Goal: Find specific page/section: Find specific page/section

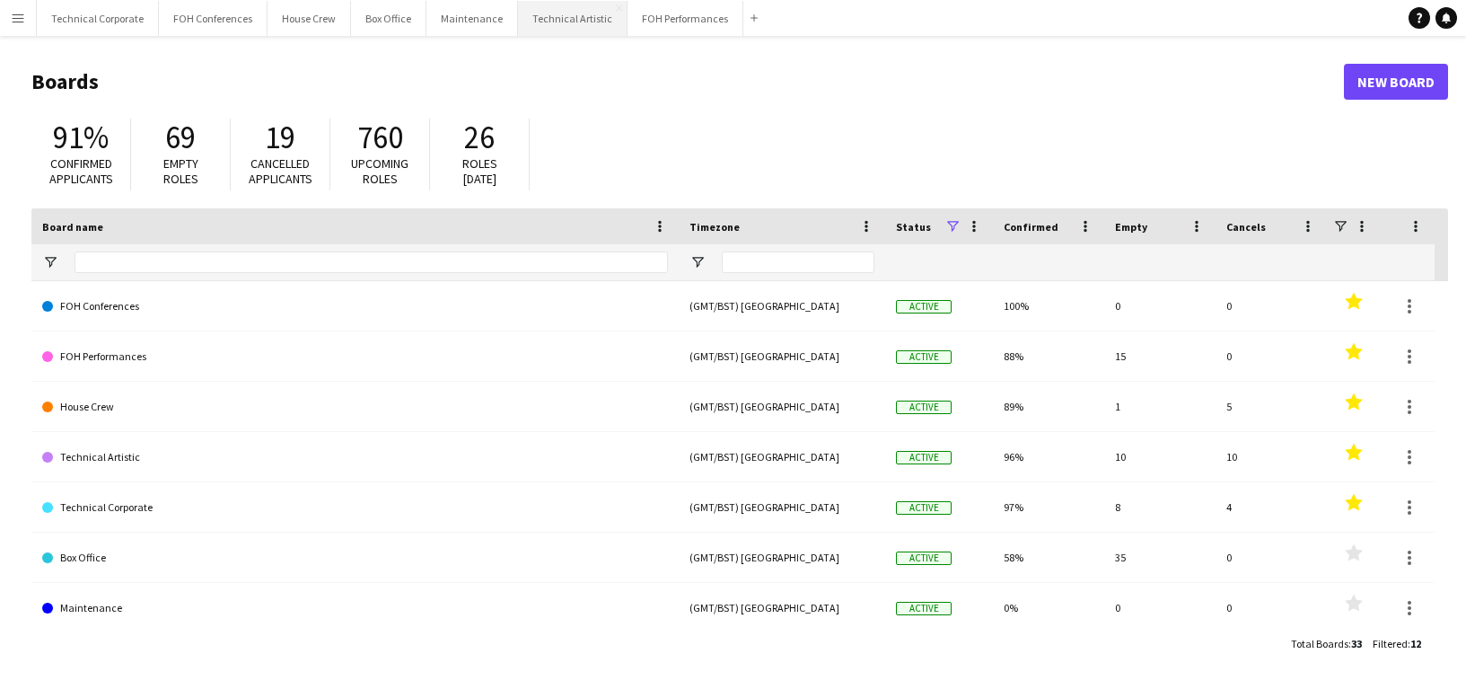
click at [545, 22] on button "Technical Artistic Close" at bounding box center [573, 18] width 110 height 35
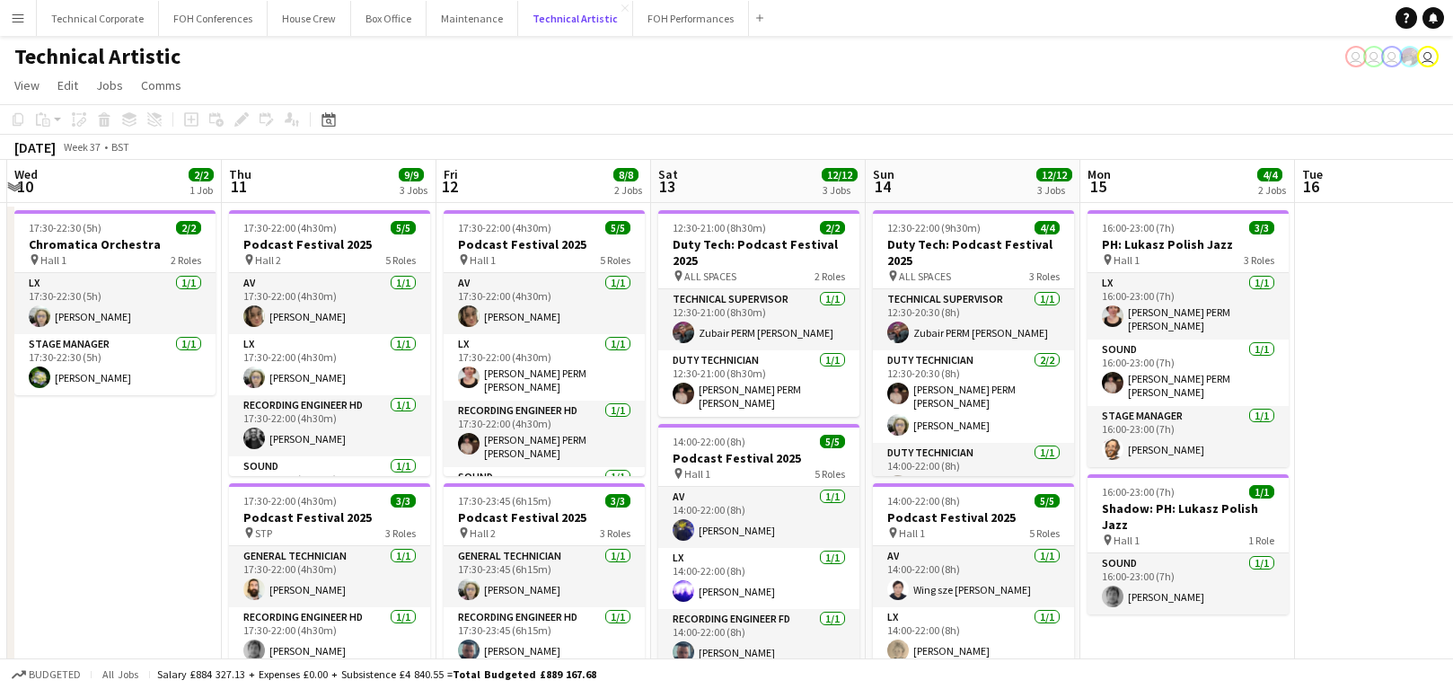
scroll to position [0, 638]
click at [819, 68] on div "Technical Artistic user user user user" at bounding box center [726, 53] width 1453 height 34
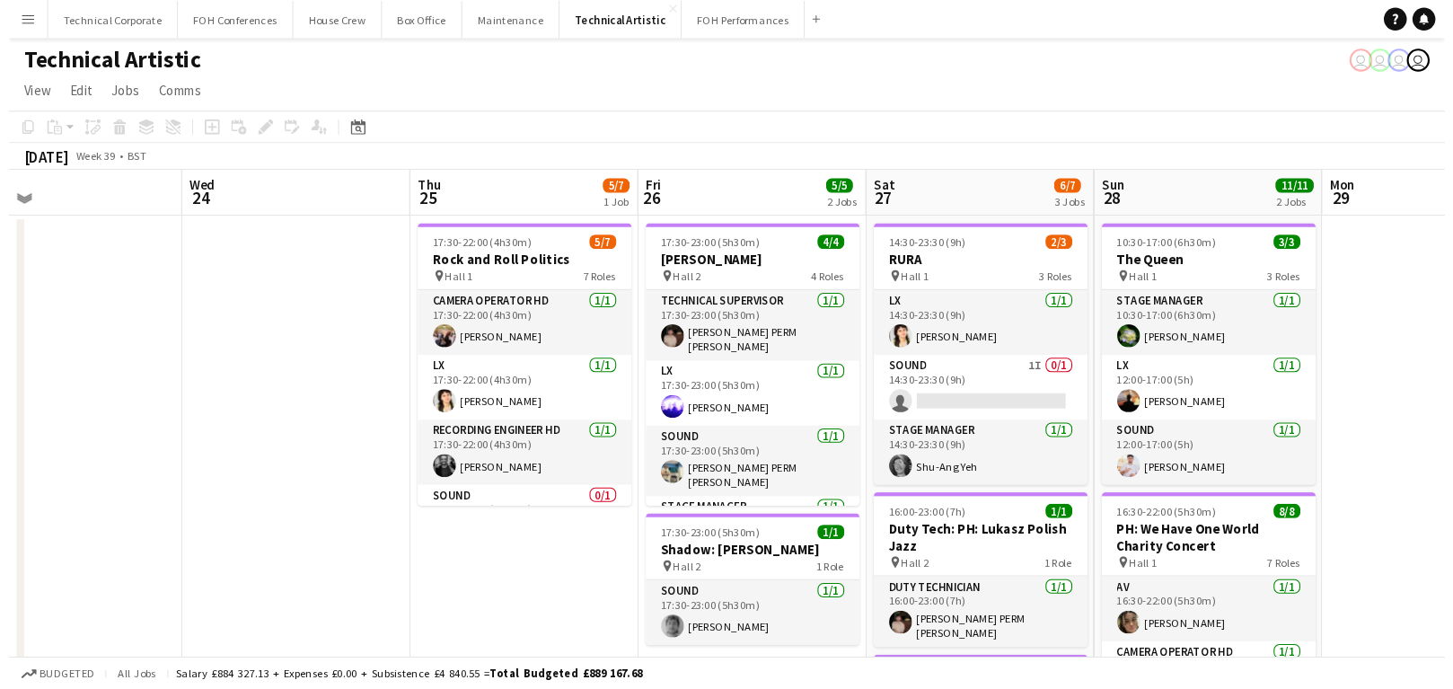
scroll to position [0, 483]
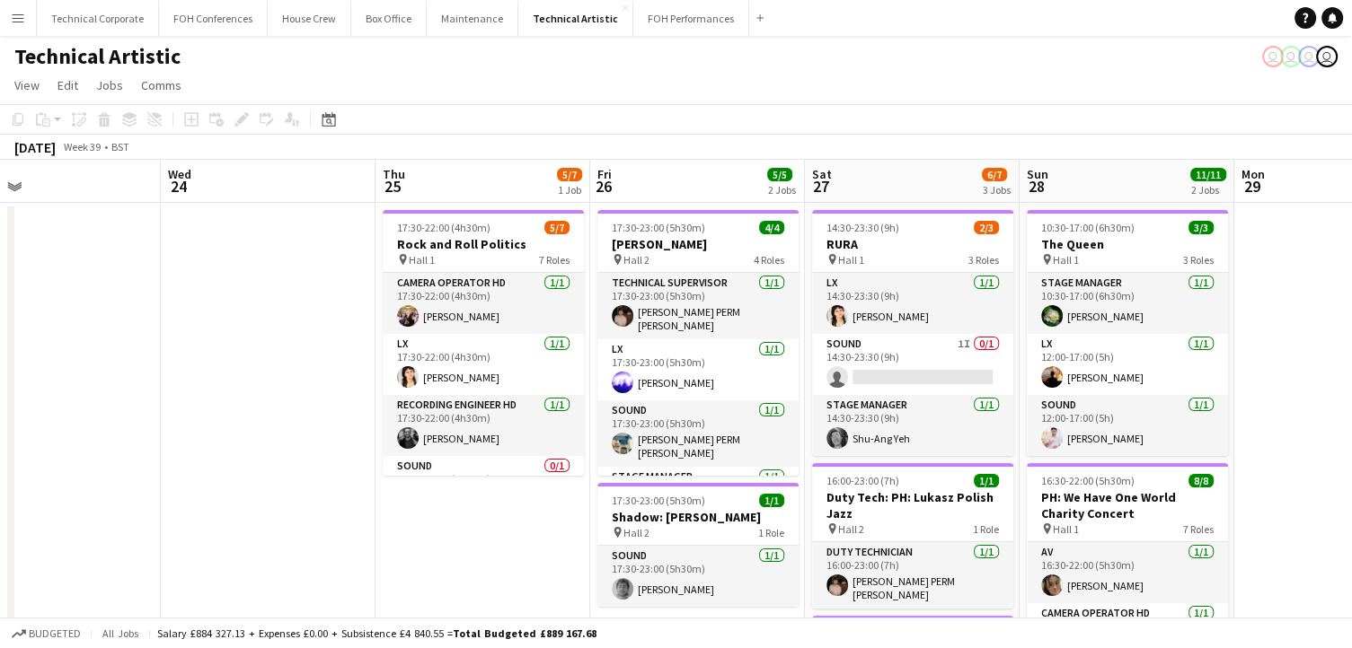
click at [788, 73] on app-page-menu "View Day view expanded Day view collapsed Month view Date picker Jump to [DATE]…" at bounding box center [676, 87] width 1352 height 34
